Goal: Navigation & Orientation: Find specific page/section

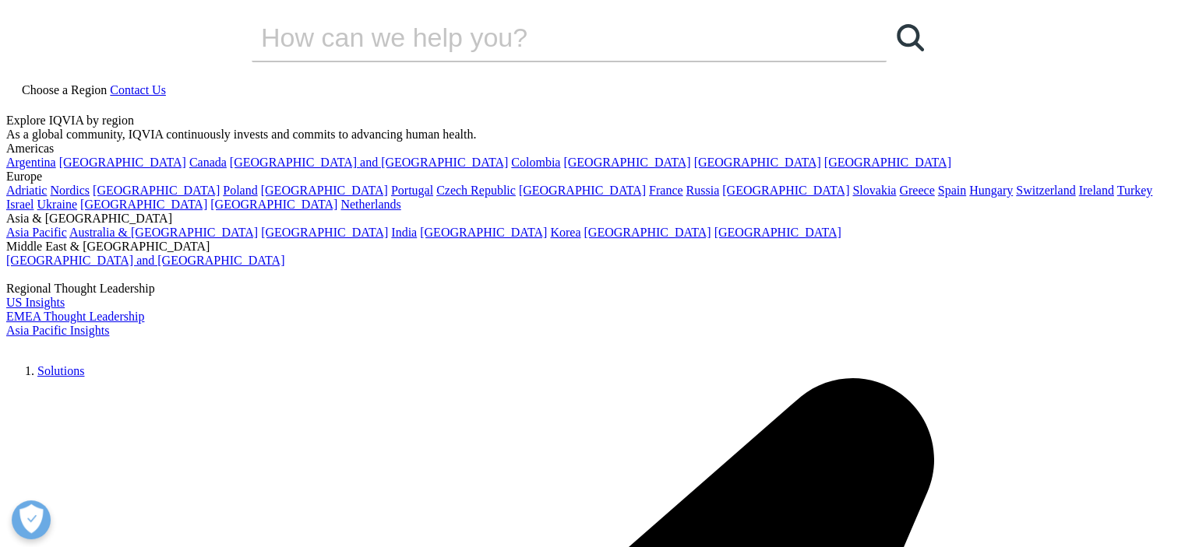
click at [110, 83] on icon at bounding box center [110, 89] width 0 height 13
click at [670, 239] on link "[GEOGRAPHIC_DATA]" at bounding box center [646, 232] width 127 height 13
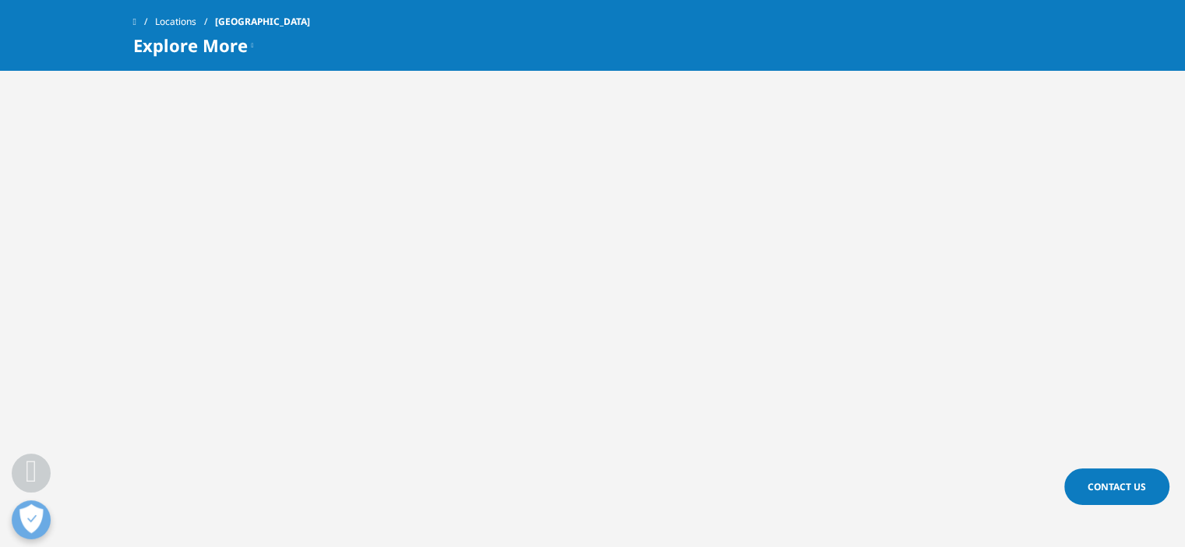
scroll to position [935, 0]
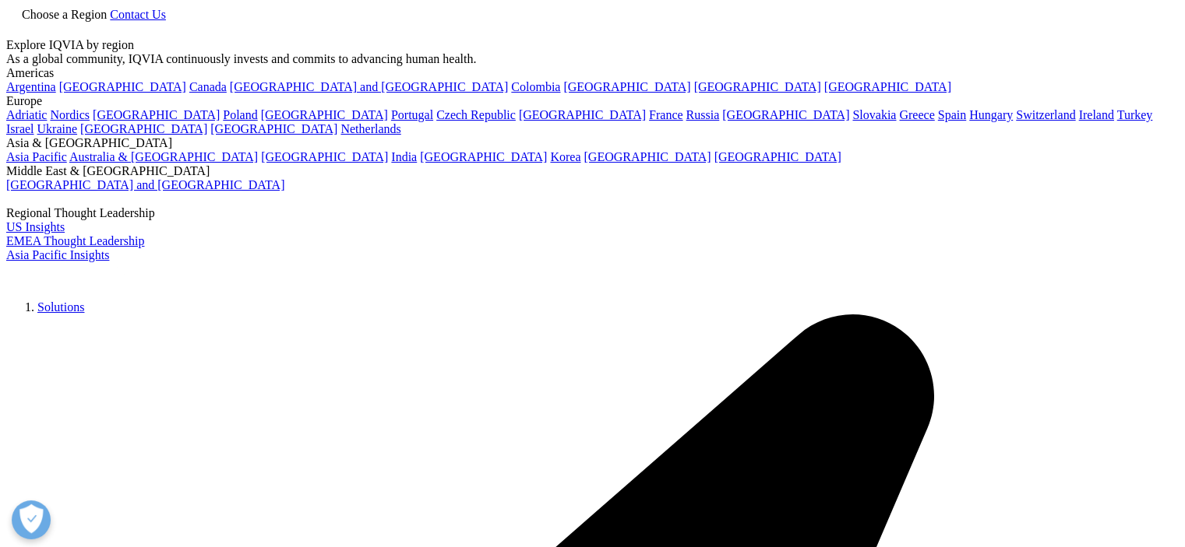
click at [110, 21] on icon at bounding box center [110, 14] width 0 height 13
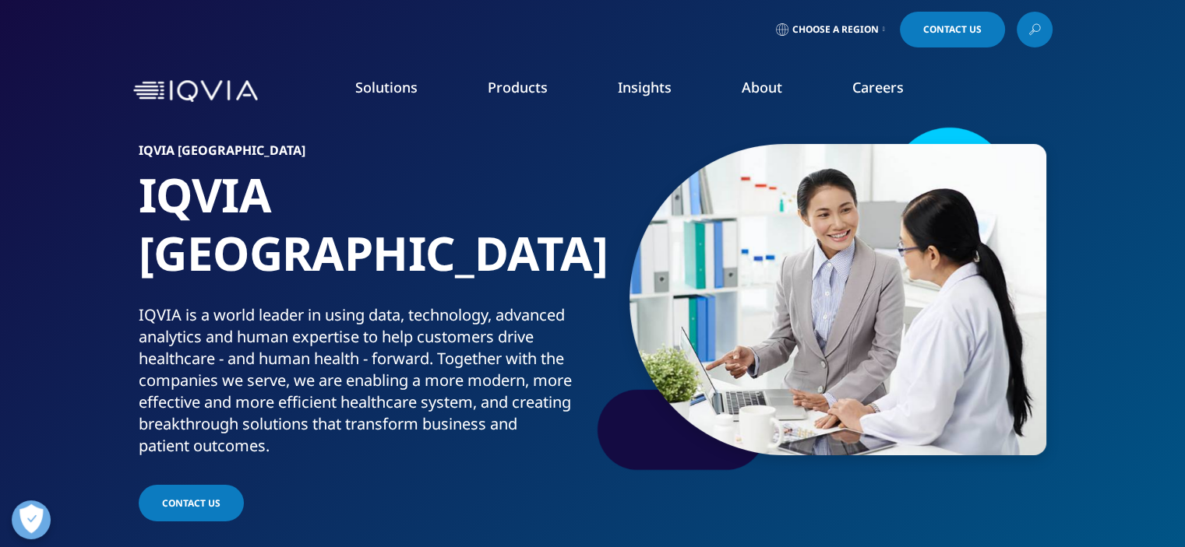
click at [509, 86] on link "Products" at bounding box center [518, 87] width 60 height 19
click at [645, 83] on link "Insights" at bounding box center [645, 87] width 54 height 19
